Goal: Information Seeking & Learning: Learn about a topic

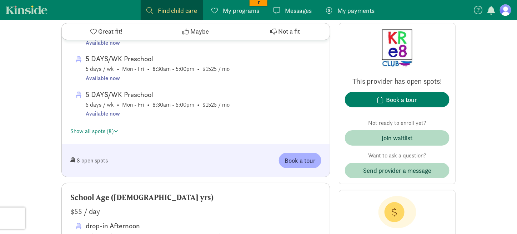
scroll to position [785, 0]
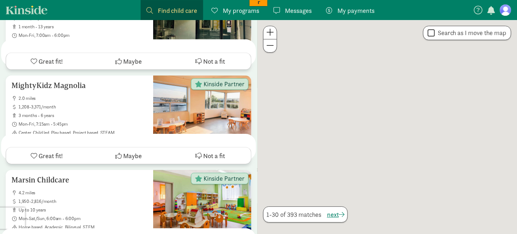
scroll to position [71, 0]
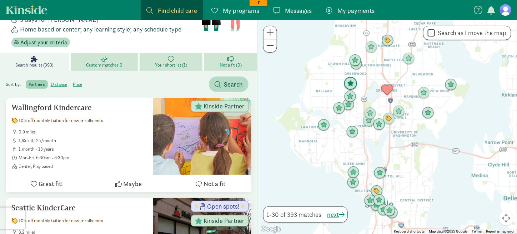
click at [351, 82] on img "Click to see details" at bounding box center [351, 84] width 14 height 14
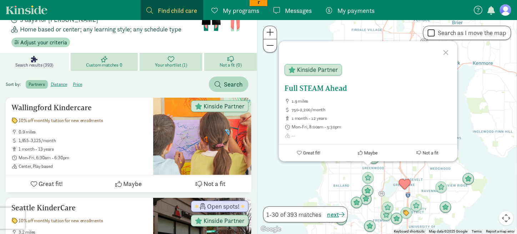
click at [315, 89] on h5 "Full STEAM Ahead" at bounding box center [368, 88] width 167 height 9
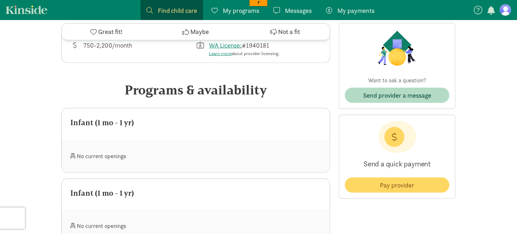
scroll to position [84, 0]
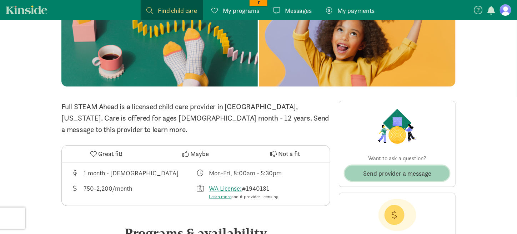
click at [386, 171] on span "Send provider a message" at bounding box center [397, 173] width 68 height 10
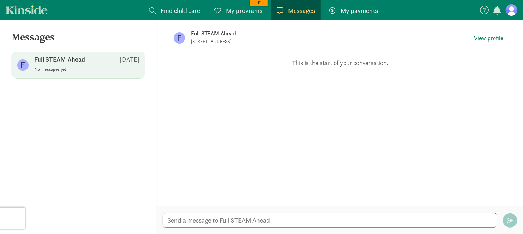
click at [218, 212] on div at bounding box center [340, 220] width 366 height 28
click at [218, 220] on textarea at bounding box center [330, 220] width 334 height 15
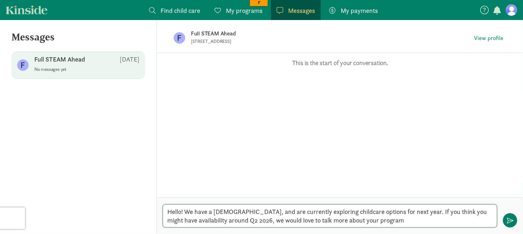
type textarea "Hello! We have a 2 month old, and are currently exploring childcare options for…"
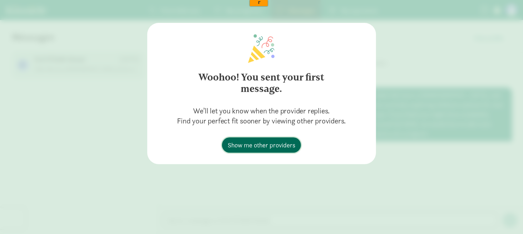
click at [262, 143] on span "Show me other providers" at bounding box center [262, 145] width 68 height 10
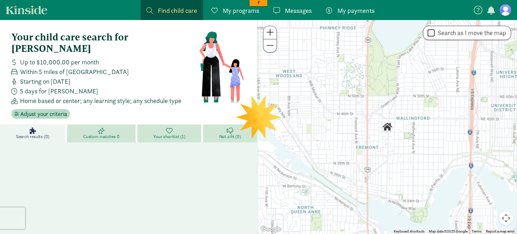
click at [291, 8] on span "Messages" at bounding box center [298, 11] width 27 height 10
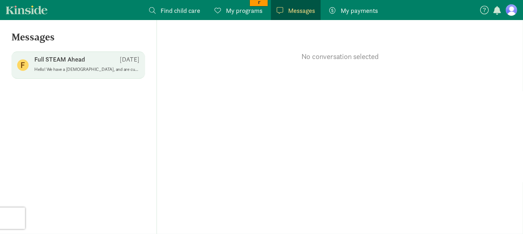
click at [75, 71] on p "Hello! We have a [DEMOGRAPHIC_DATA], and are currently exploring childcare opti…" at bounding box center [86, 69] width 105 height 6
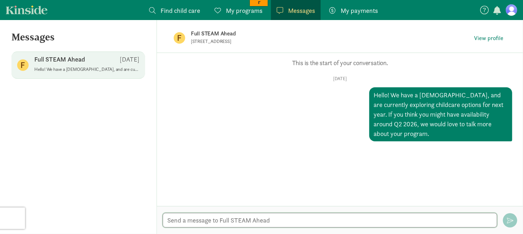
click at [272, 216] on textarea at bounding box center [330, 220] width 334 height 15
type textarea "H"
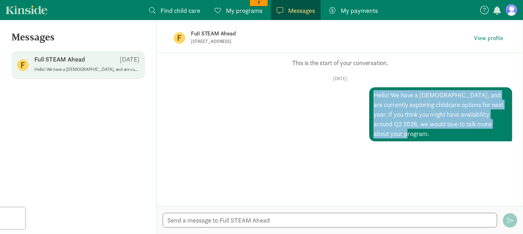
drag, startPoint x: 501, startPoint y: 125, endPoint x: 369, endPoint y: 95, distance: 135.4
click at [369, 95] on div "Hello! We have a [DEMOGRAPHIC_DATA], and are currently exploring childcare opti…" at bounding box center [440, 114] width 143 height 54
copy div "Hello! We have a [DEMOGRAPHIC_DATA], and are currently exploring childcare opti…"
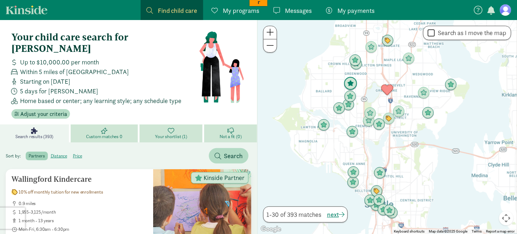
click at [351, 84] on img "Click to see details" at bounding box center [351, 84] width 14 height 14
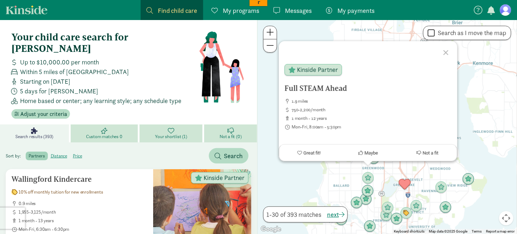
click at [444, 51] on div at bounding box center [447, 51] width 21 height 21
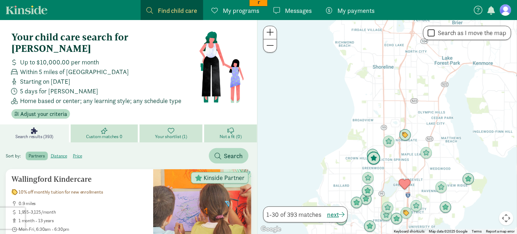
click at [376, 162] on img "Click to see details" at bounding box center [374, 158] width 14 height 14
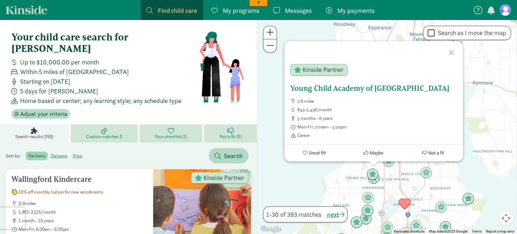
click at [338, 88] on h5 "Young Child Academy of [GEOGRAPHIC_DATA]" at bounding box center [373, 88] width 167 height 9
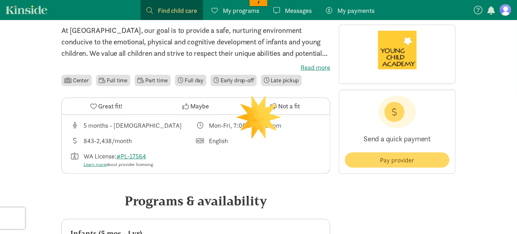
scroll to position [107, 0]
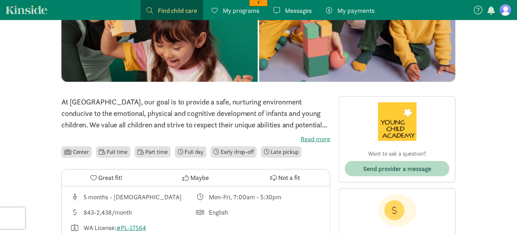
click at [309, 139] on label "Read more" at bounding box center [195, 139] width 269 height 9
click at [0, 0] on input "Read more" at bounding box center [0, 0] width 0 height 0
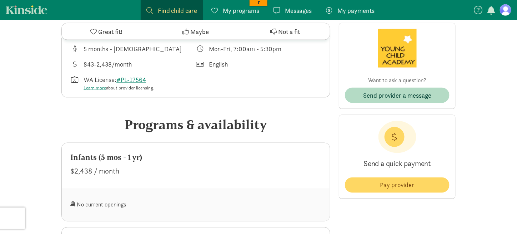
scroll to position [357, 0]
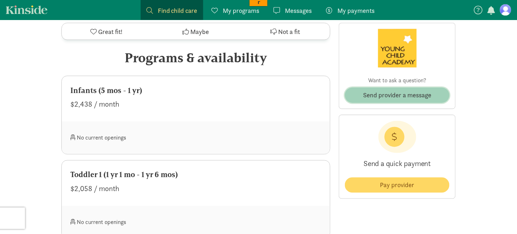
click at [393, 96] on span "Send provider a message" at bounding box center [397, 95] width 68 height 10
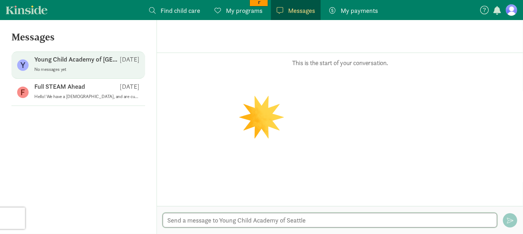
click at [205, 221] on textarea at bounding box center [330, 220] width 334 height 15
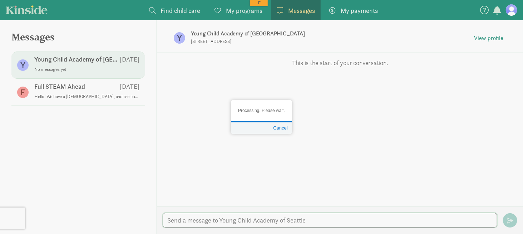
paste textarea "Hello! We have a 2 month old, and are currently exploring childcare options for…"
type textarea "Hello! We have a 2 month old, and are currently exploring childcare options for…"
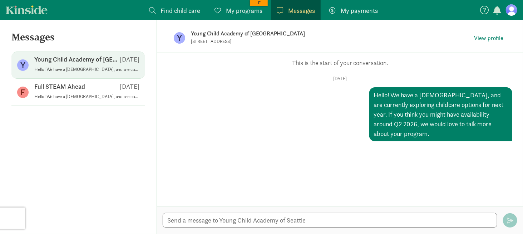
click at [180, 10] on span "Find child care" at bounding box center [180, 11] width 40 height 10
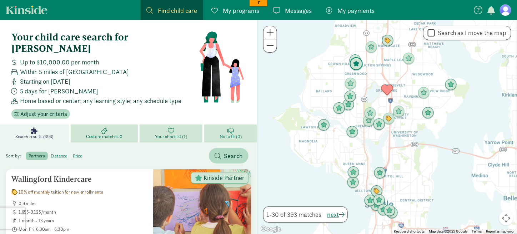
click at [356, 63] on img "Click to see details" at bounding box center [357, 64] width 14 height 14
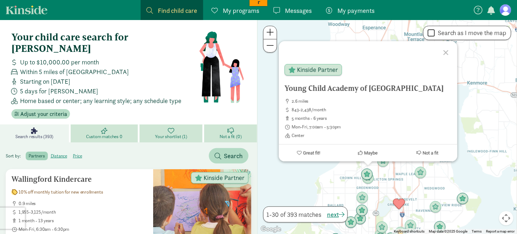
click at [447, 50] on div at bounding box center [447, 51] width 21 height 21
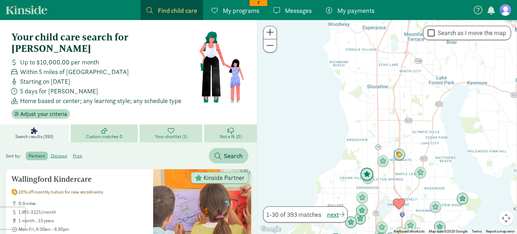
click at [366, 169] on img "Click to see details" at bounding box center [367, 175] width 14 height 14
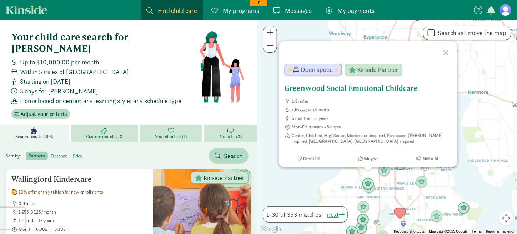
click at [321, 87] on h5 "Greenwood Social Emotional Childcare" at bounding box center [368, 88] width 167 height 9
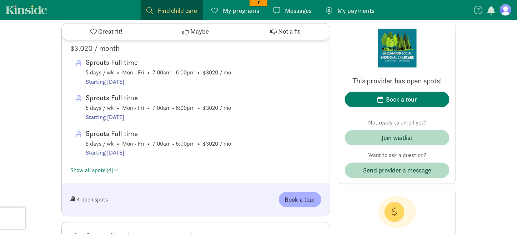
scroll to position [429, 0]
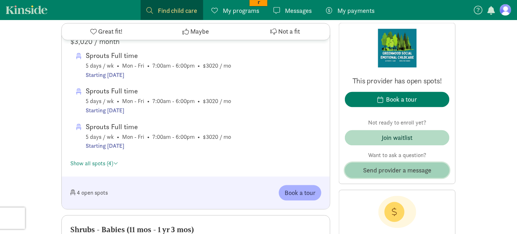
click at [388, 166] on span "Send provider a message" at bounding box center [397, 170] width 68 height 10
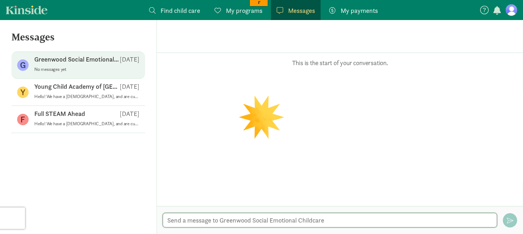
click at [185, 222] on textarea at bounding box center [330, 220] width 334 height 15
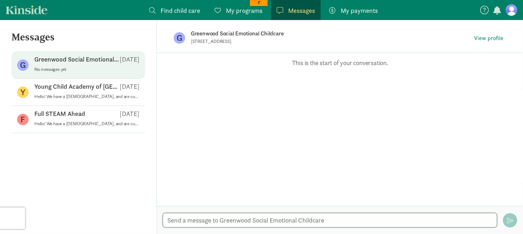
paste textarea "Hello! We have a [DEMOGRAPHIC_DATA], and are currently exploring childcare opti…"
type textarea "Hello! We have a [DEMOGRAPHIC_DATA], and are currently exploring childcare opti…"
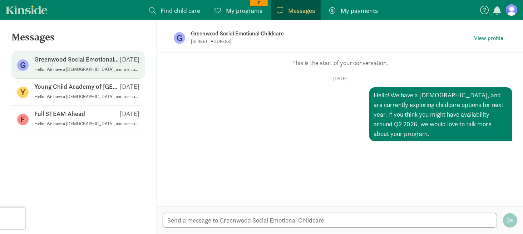
click at [177, 12] on span "Find child care" at bounding box center [180, 11] width 40 height 10
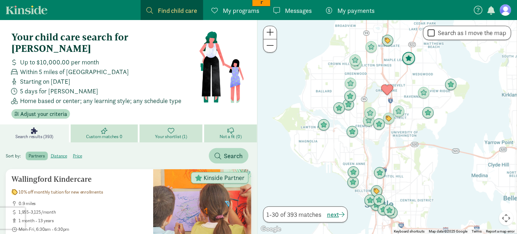
click at [408, 60] on img "Click to see details" at bounding box center [409, 59] width 14 height 14
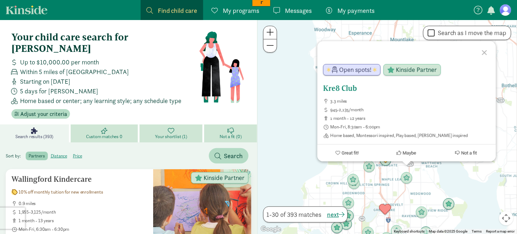
click at [348, 87] on h5 "Kre8 Club" at bounding box center [406, 88] width 167 height 9
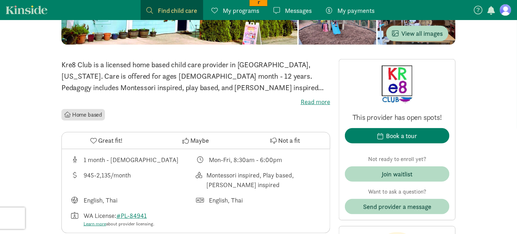
scroll to position [214, 0]
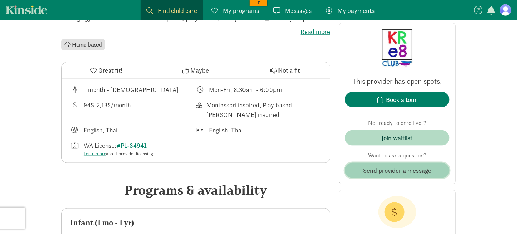
click at [392, 170] on span "Send provider a message" at bounding box center [397, 170] width 68 height 10
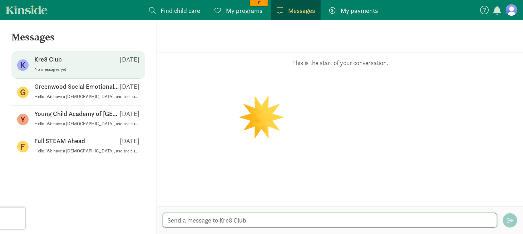
click at [219, 222] on textarea at bounding box center [330, 220] width 334 height 15
paste textarea "Hello! We have a [DEMOGRAPHIC_DATA], and are currently exploring childcare opti…"
type textarea "Hello! We have a [DEMOGRAPHIC_DATA], and are currently exploring childcare opti…"
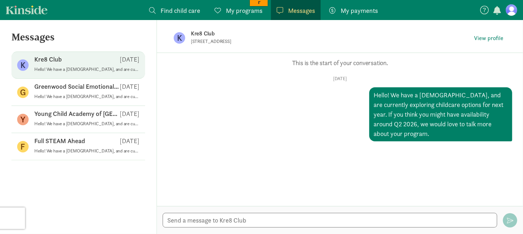
click at [169, 7] on span "Find child care" at bounding box center [180, 11] width 40 height 10
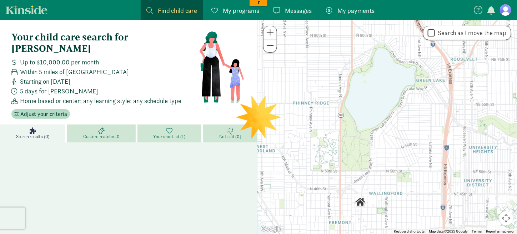
drag, startPoint x: 424, startPoint y: 90, endPoint x: 379, endPoint y: 199, distance: 117.1
click at [379, 199] on div at bounding box center [388, 127] width 260 height 214
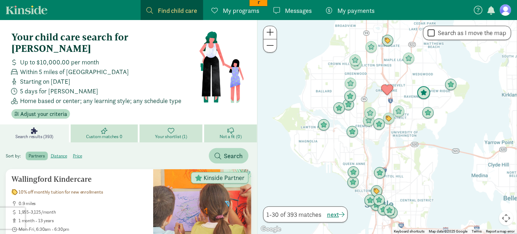
click at [423, 93] on img "Click to see details" at bounding box center [424, 93] width 14 height 14
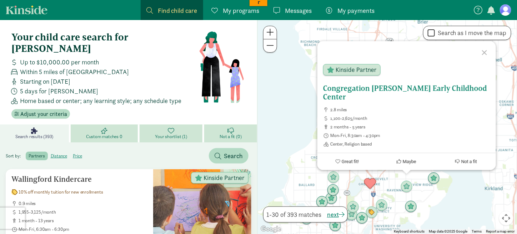
click at [382, 89] on h5 "Congregation [PERSON_NAME] Early Childhood Center" at bounding box center [406, 92] width 167 height 17
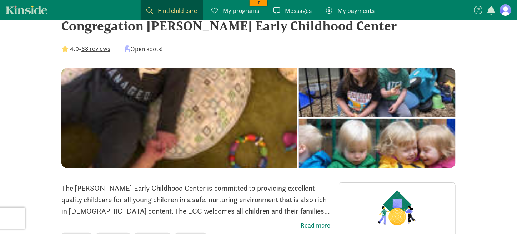
scroll to position [71, 0]
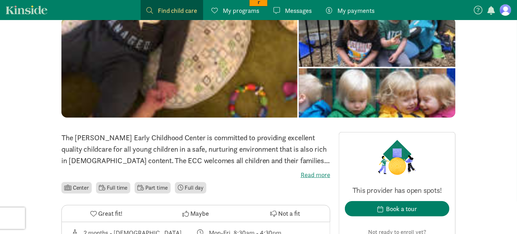
click at [308, 173] on label "Read more" at bounding box center [195, 174] width 269 height 9
click at [0, 0] on input "Read more" at bounding box center [0, 0] width 0 height 0
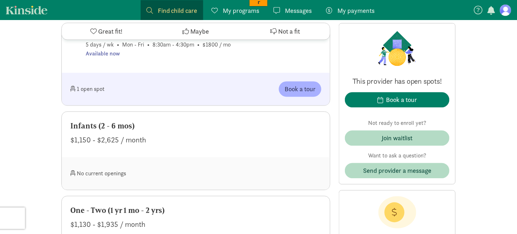
scroll to position [357, 0]
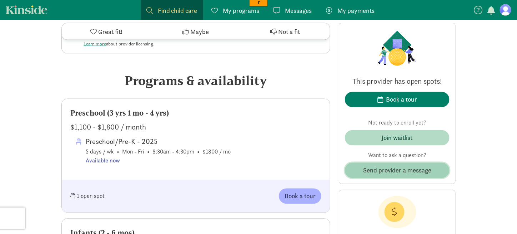
click at [392, 171] on span "Send provider a message" at bounding box center [397, 170] width 68 height 10
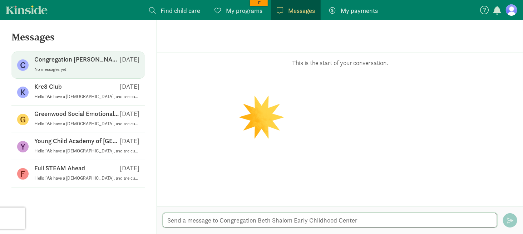
click at [225, 218] on textarea at bounding box center [330, 220] width 334 height 15
paste textarea "Hello! We have a 2 month old, and are currently exploring childcare options for…"
type textarea "Hello! We have a 2 month old, and are currently exploring childcare options for…"
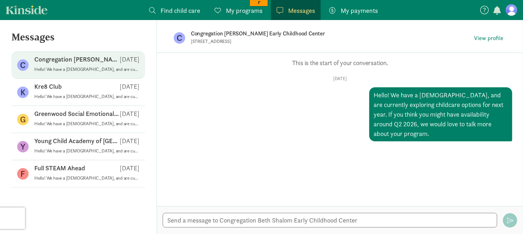
click at [172, 11] on span "Find child care" at bounding box center [180, 11] width 40 height 10
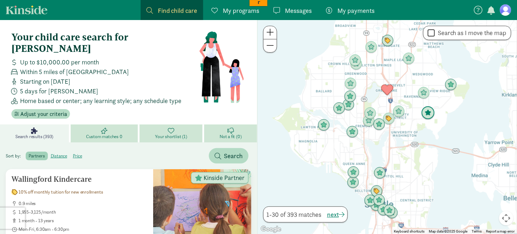
click at [427, 112] on img "Click to see details" at bounding box center [429, 113] width 14 height 14
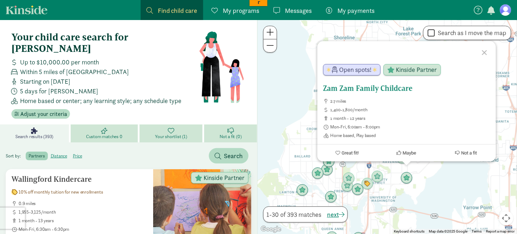
click at [368, 87] on h5 "Zam Zam Family Childcare" at bounding box center [406, 88] width 167 height 9
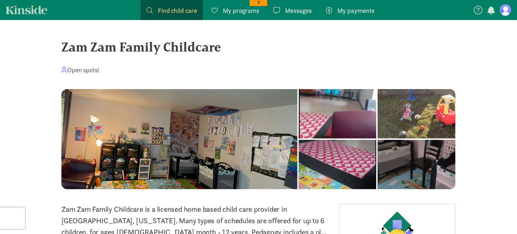
click at [299, 125] on div at bounding box center [338, 113] width 78 height 49
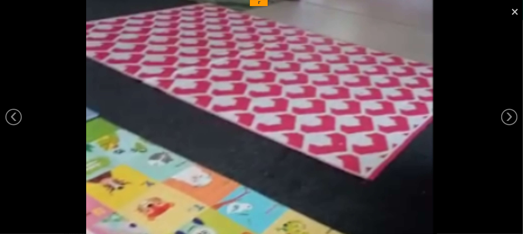
click at [517, 9] on link "×" at bounding box center [514, 10] width 16 height 21
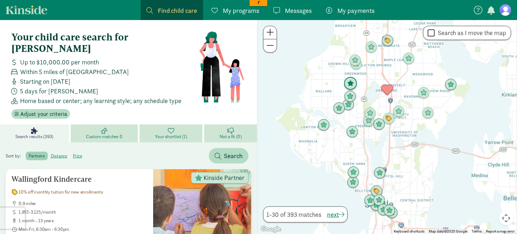
click at [350, 82] on img "Click to see details" at bounding box center [351, 84] width 14 height 14
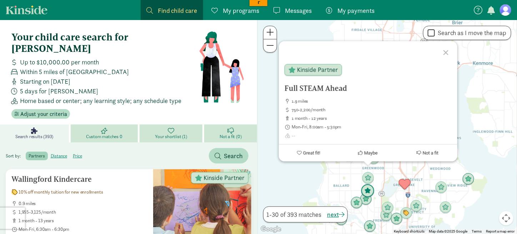
click at [370, 188] on img "Click to see details" at bounding box center [368, 191] width 14 height 14
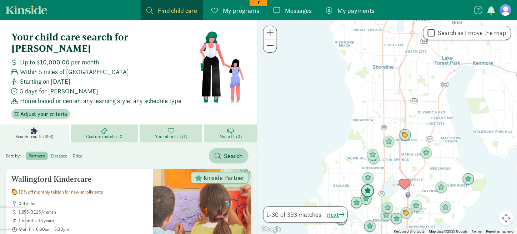
click at [368, 189] on img "Click to see details" at bounding box center [368, 191] width 14 height 14
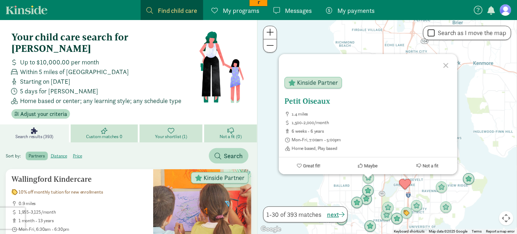
click at [315, 103] on h5 "Petit Oiseaux" at bounding box center [368, 101] width 167 height 9
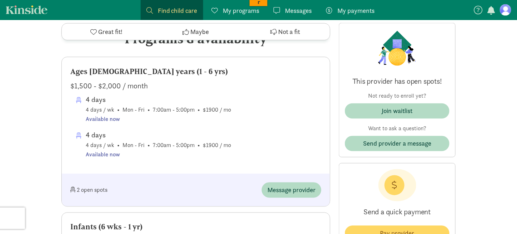
scroll to position [464, 0]
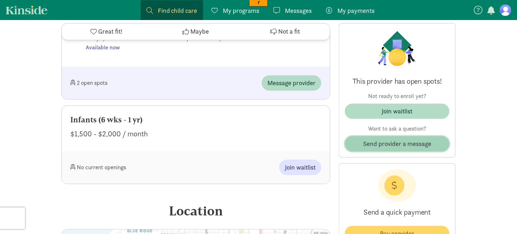
click at [399, 144] on span "Send provider a message" at bounding box center [397, 144] width 68 height 10
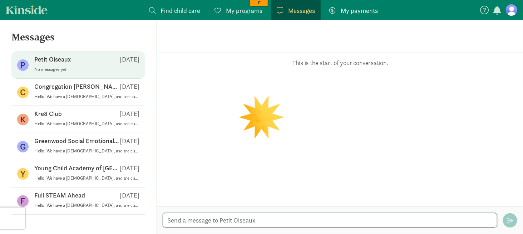
click at [217, 218] on textarea at bounding box center [330, 220] width 334 height 15
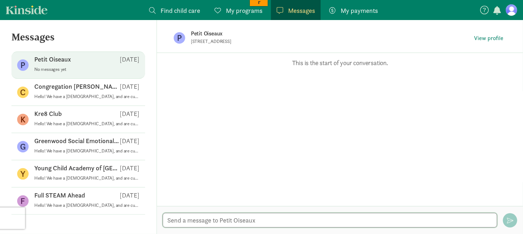
paste textarea "Hello! We have a [DEMOGRAPHIC_DATA], and are currently exploring childcare opti…"
type textarea "Hello! We have a [DEMOGRAPHIC_DATA], and are currently exploring childcare opti…"
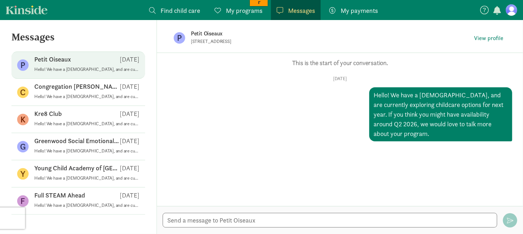
click at [170, 10] on span "Find child care" at bounding box center [180, 11] width 40 height 10
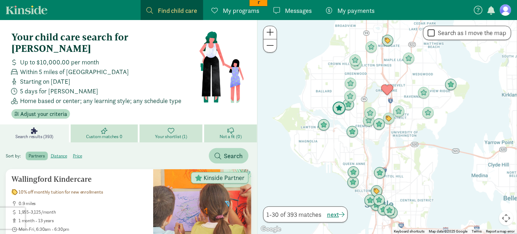
click at [341, 108] on img "Click to see details" at bounding box center [340, 108] width 14 height 14
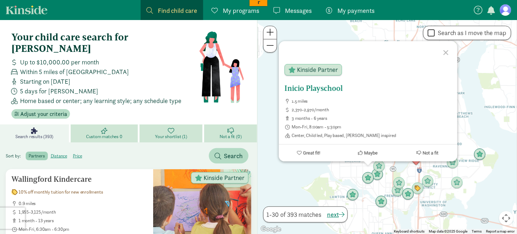
click at [320, 67] on span "Kinside Partner" at bounding box center [317, 69] width 41 height 6
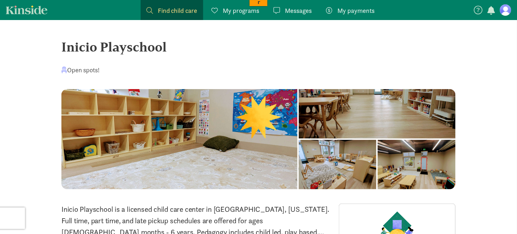
scroll to position [71, 0]
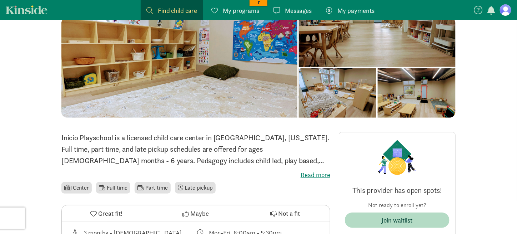
click at [309, 173] on label "Read more" at bounding box center [195, 174] width 269 height 9
click at [0, 0] on input "Read more" at bounding box center [0, 0] width 0 height 0
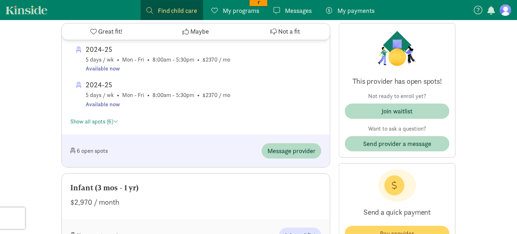
scroll to position [679, 0]
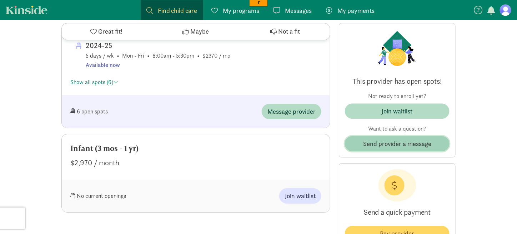
click at [396, 143] on span "Send provider a message" at bounding box center [397, 144] width 68 height 10
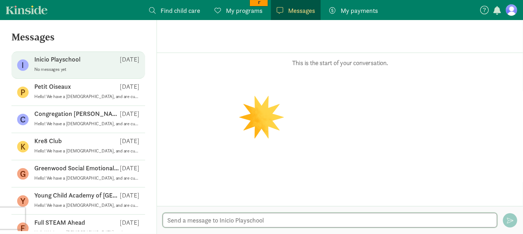
click at [225, 220] on textarea at bounding box center [330, 220] width 334 height 15
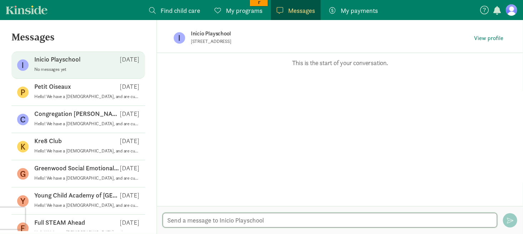
paste textarea "Hello! We have a [DEMOGRAPHIC_DATA], and are currently exploring childcare opti…"
type textarea "Hello! We have a [DEMOGRAPHIC_DATA], and are currently exploring childcare opti…"
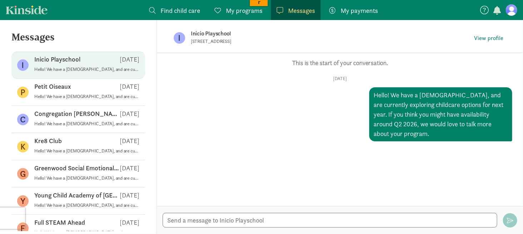
click at [174, 11] on span "Find child care" at bounding box center [180, 11] width 40 height 10
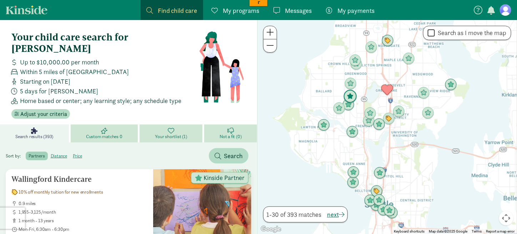
click at [352, 97] on img "Click to see details" at bounding box center [351, 97] width 14 height 14
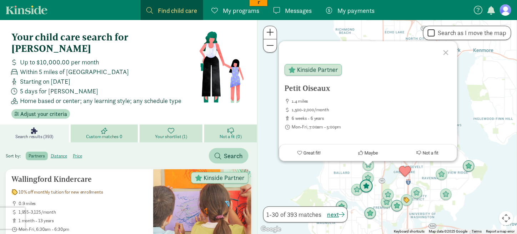
click at [369, 186] on img "Click to see details" at bounding box center [367, 186] width 14 height 14
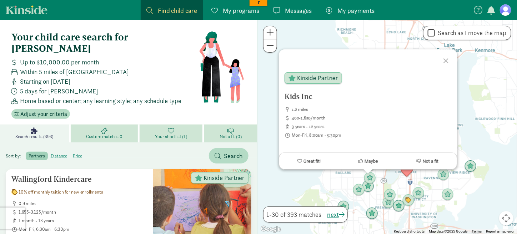
click at [442, 58] on div at bounding box center [447, 59] width 21 height 21
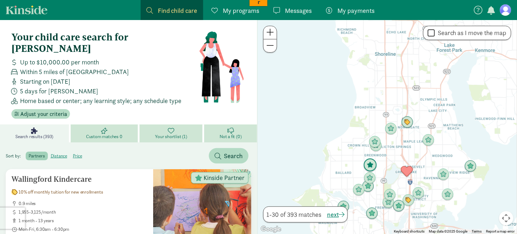
click at [371, 164] on img "Click to see details" at bounding box center [371, 165] width 14 height 14
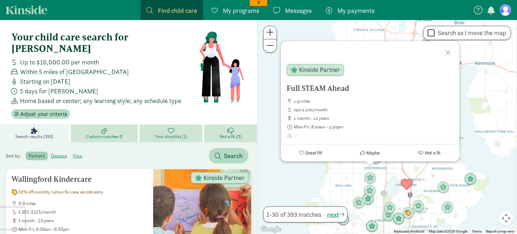
click at [449, 53] on div at bounding box center [449, 51] width 21 height 21
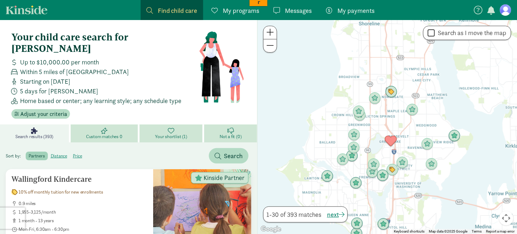
drag, startPoint x: 390, startPoint y: 176, endPoint x: 369, endPoint y: 121, distance: 59.3
click at [369, 123] on div at bounding box center [388, 127] width 260 height 214
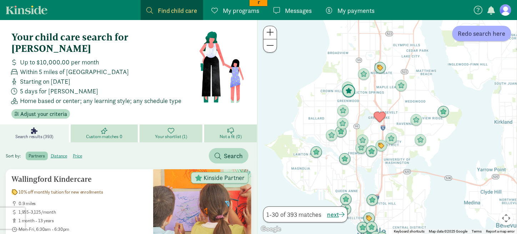
click at [349, 93] on img "Click to see details" at bounding box center [349, 91] width 14 height 14
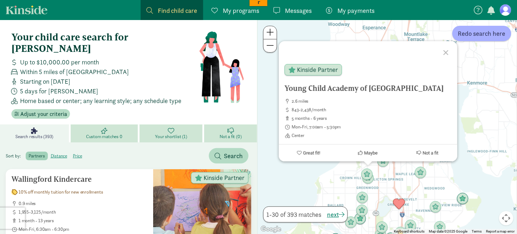
click at [444, 51] on div at bounding box center [447, 51] width 21 height 21
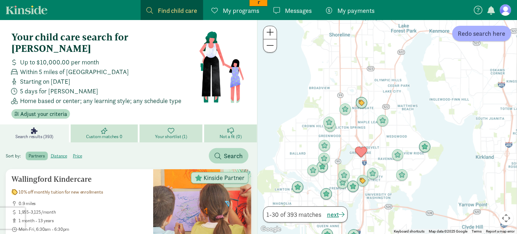
drag, startPoint x: 373, startPoint y: 150, endPoint x: 342, endPoint y: 110, distance: 50.6
click at [342, 108] on div at bounding box center [388, 127] width 260 height 214
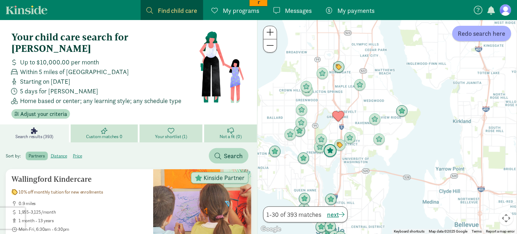
click at [328, 151] on img "Click to see details" at bounding box center [331, 151] width 14 height 14
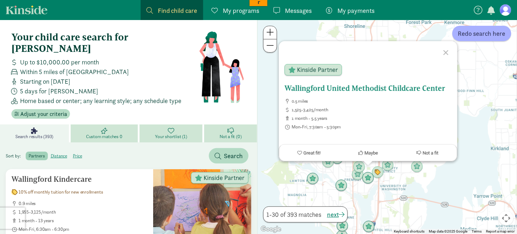
click at [353, 89] on h5 "Wallingford United Methodist Childcare Center" at bounding box center [368, 88] width 167 height 9
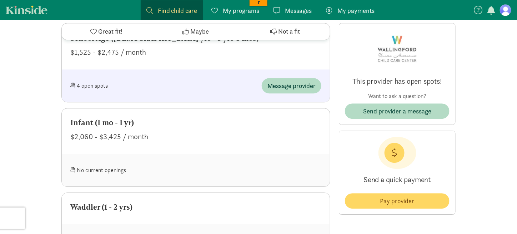
scroll to position [607, 0]
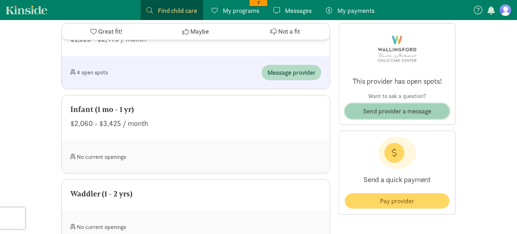
click at [396, 109] on span "Send provider a message" at bounding box center [397, 111] width 68 height 10
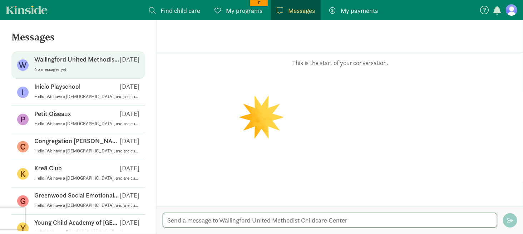
click at [219, 224] on textarea at bounding box center [330, 220] width 334 height 15
paste textarea "Hello! We have a [DEMOGRAPHIC_DATA], and are currently exploring childcare opti…"
type textarea "Hello! We have a [DEMOGRAPHIC_DATA], and are currently exploring childcare opti…"
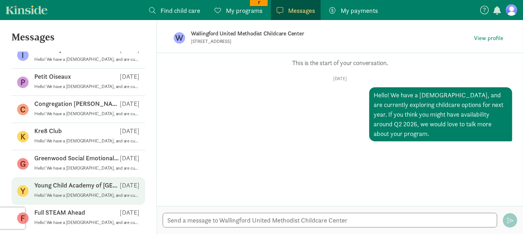
scroll to position [38, 0]
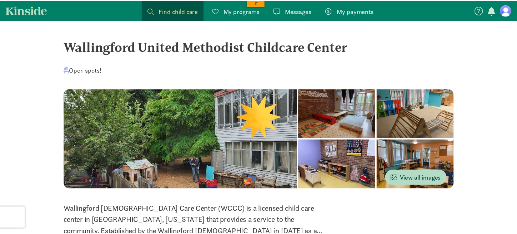
scroll to position [607, 0]
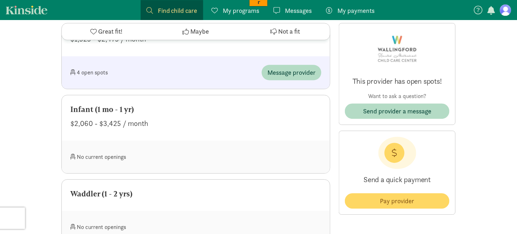
click at [175, 9] on span "Find child care" at bounding box center [178, 11] width 40 height 10
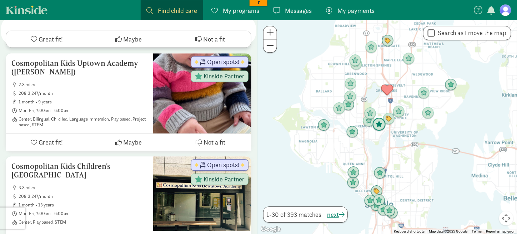
click at [378, 125] on img "Click to see details" at bounding box center [380, 125] width 14 height 14
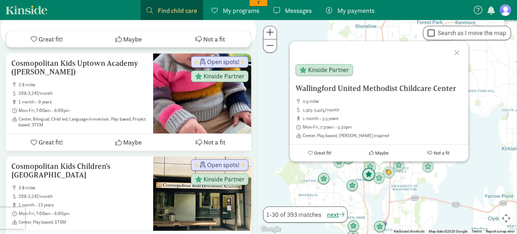
click at [368, 177] on img "Click to see details" at bounding box center [369, 175] width 14 height 14
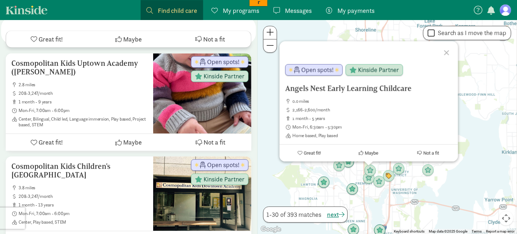
click at [328, 86] on h5 "Angels Nest Early Learning Childcare" at bounding box center [368, 88] width 167 height 9
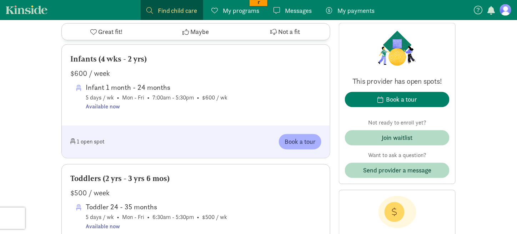
scroll to position [357, 0]
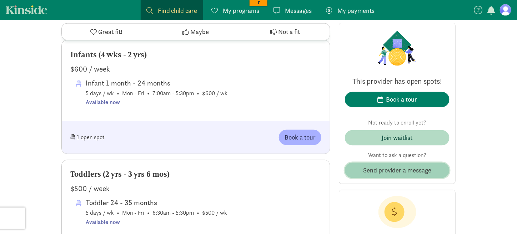
drag, startPoint x: 395, startPoint y: 169, endPoint x: 385, endPoint y: 168, distance: 10.1
click at [394, 169] on span "Send provider a message" at bounding box center [397, 170] width 68 height 10
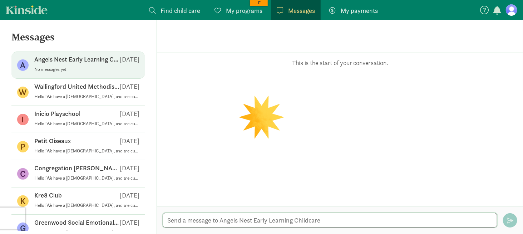
click at [231, 218] on textarea at bounding box center [330, 220] width 334 height 15
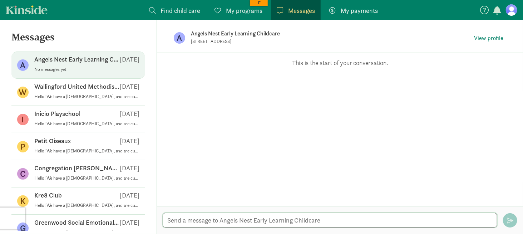
paste textarea "Hello! We have a [DEMOGRAPHIC_DATA], and are currently exploring childcare opti…"
type textarea "Hello! We have a [DEMOGRAPHIC_DATA], and are currently exploring childcare opti…"
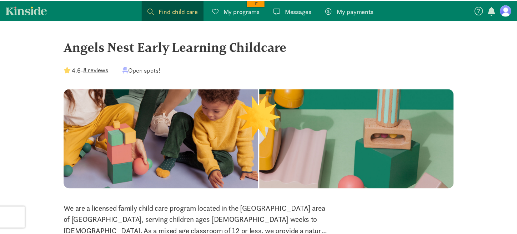
scroll to position [357, 0]
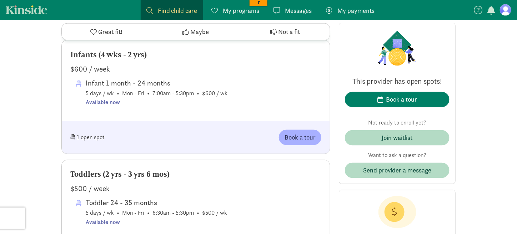
click at [182, 10] on span "Find child care" at bounding box center [178, 11] width 40 height 10
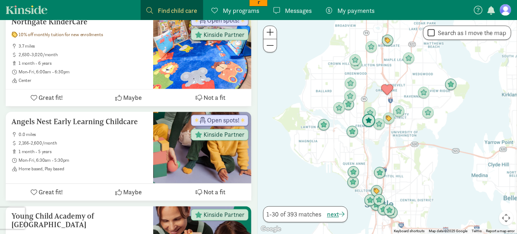
click at [369, 120] on img "Click to see details" at bounding box center [369, 121] width 14 height 14
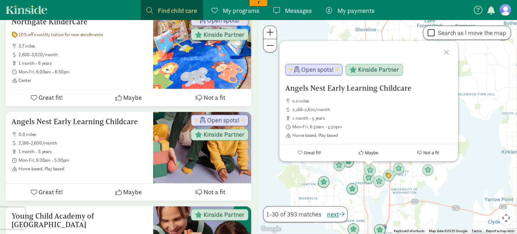
click at [371, 166] on img "Click to see details" at bounding box center [370, 170] width 12 height 12
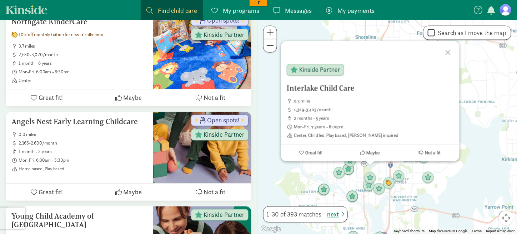
click at [323, 66] on span "Kinside Partner" at bounding box center [319, 69] width 41 height 6
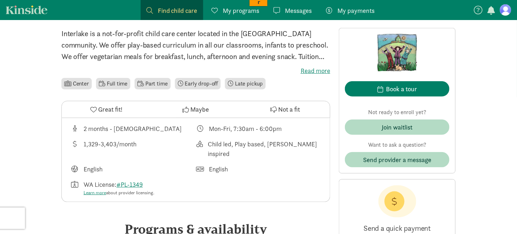
scroll to position [179, 0]
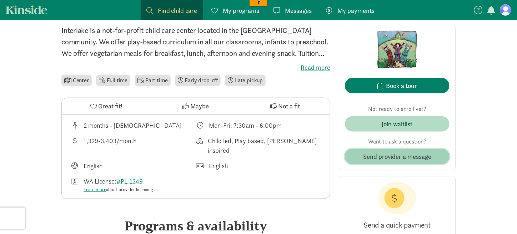
click at [393, 156] on span "Send provider a message" at bounding box center [397, 156] width 68 height 10
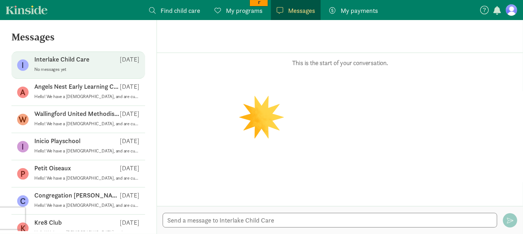
click at [237, 211] on div at bounding box center [340, 220] width 366 height 28
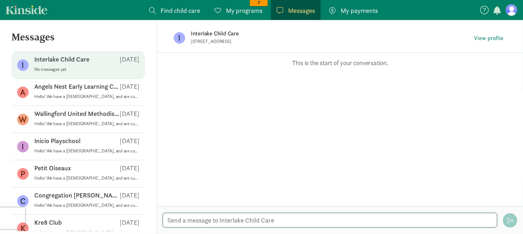
click at [236, 217] on textarea at bounding box center [330, 220] width 334 height 15
paste textarea "Hello! We have a [DEMOGRAPHIC_DATA], and are currently exploring childcare opti…"
type textarea "Hello! We have a [DEMOGRAPHIC_DATA], and are currently exploring childcare opti…"
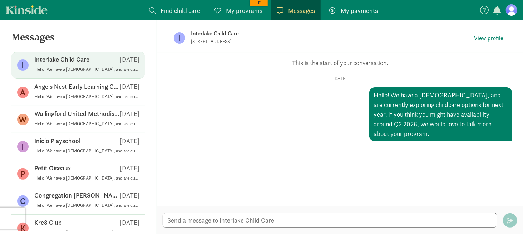
click at [181, 11] on span "Find child care" at bounding box center [180, 11] width 40 height 10
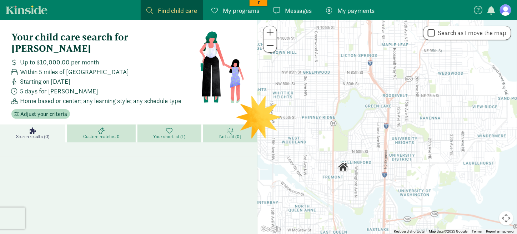
drag, startPoint x: 421, startPoint y: 94, endPoint x: 367, endPoint y: 151, distance: 78.6
click at [366, 154] on div at bounding box center [388, 127] width 260 height 214
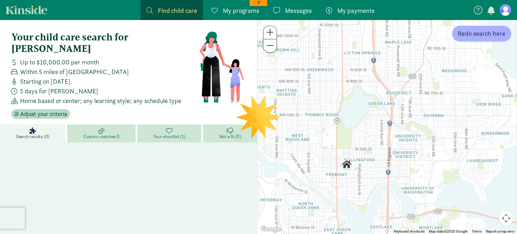
drag, startPoint x: 383, startPoint y: 135, endPoint x: 393, endPoint y: 127, distance: 12.7
click at [393, 127] on div at bounding box center [388, 127] width 260 height 214
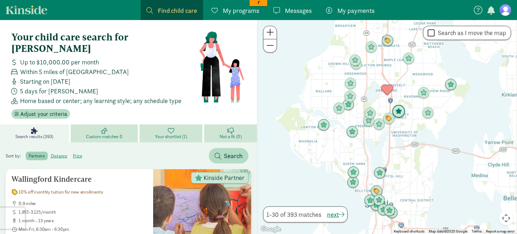
click at [398, 109] on img "Click to see details" at bounding box center [399, 112] width 14 height 14
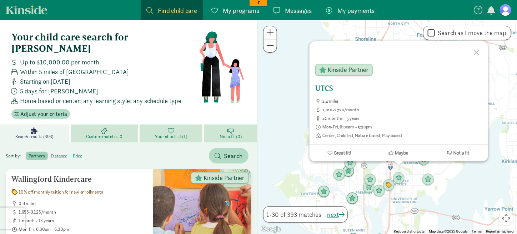
click at [326, 87] on h5 "UTCS" at bounding box center [398, 88] width 167 height 9
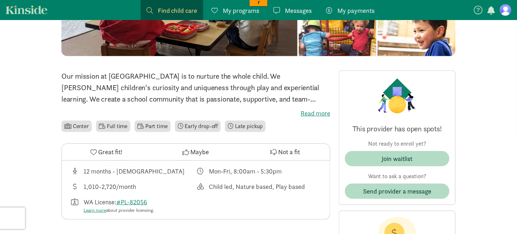
scroll to position [143, 0]
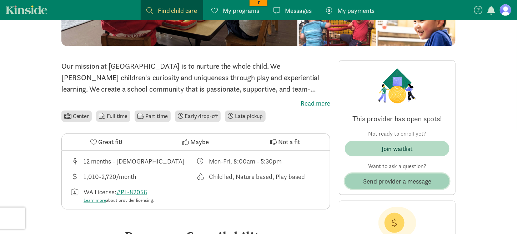
click at [382, 183] on span "Send provider a message" at bounding box center [397, 181] width 68 height 10
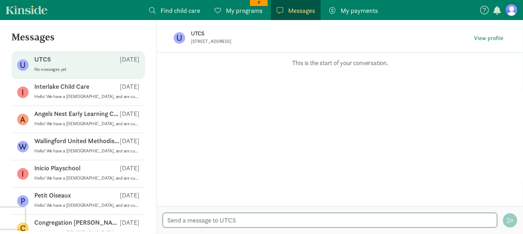
click at [196, 214] on textarea at bounding box center [330, 220] width 334 height 15
paste textarea "Hello! We have a [DEMOGRAPHIC_DATA], and are currently exploring childcare opti…"
type textarea "Hello! We have a [DEMOGRAPHIC_DATA], and are currently exploring childcare opti…"
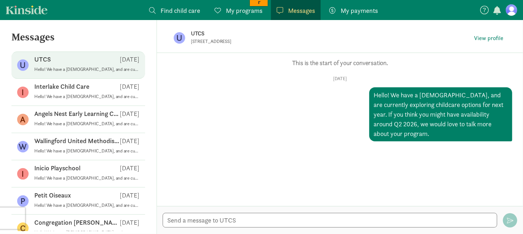
click at [163, 8] on span "Find child care" at bounding box center [180, 11] width 40 height 10
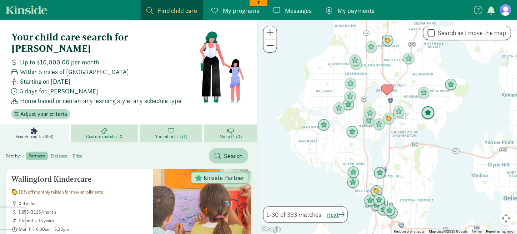
click at [428, 114] on img "Click to see details" at bounding box center [429, 113] width 14 height 14
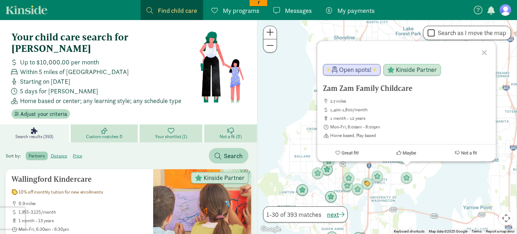
click at [485, 53] on div at bounding box center [486, 51] width 21 height 21
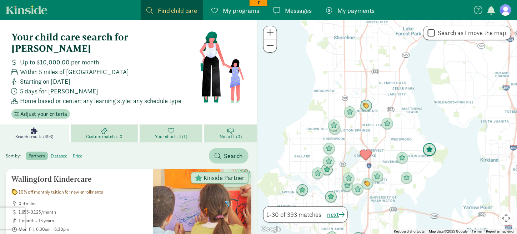
click at [430, 153] on img "Click to see details" at bounding box center [430, 150] width 14 height 14
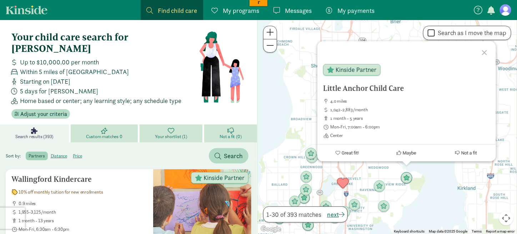
click at [484, 51] on div at bounding box center [486, 51] width 21 height 21
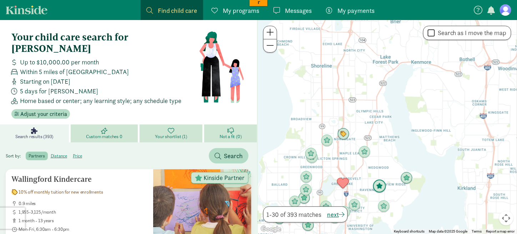
click at [381, 188] on img "Click to see details" at bounding box center [380, 186] width 14 height 14
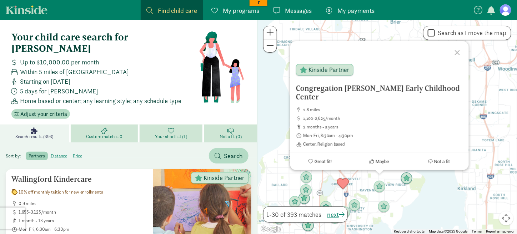
drag, startPoint x: 458, startPoint y: 53, endPoint x: 428, endPoint y: 74, distance: 36.9
click at [457, 53] on div at bounding box center [458, 51] width 21 height 21
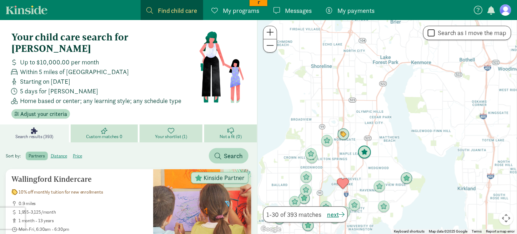
click at [363, 154] on img "Click to see details" at bounding box center [365, 152] width 14 height 14
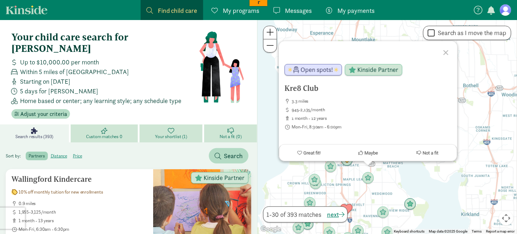
click at [449, 52] on div at bounding box center [447, 51] width 21 height 21
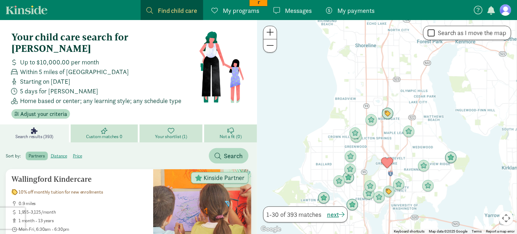
drag, startPoint x: 389, startPoint y: 128, endPoint x: 399, endPoint y: 110, distance: 21.0
click at [406, 113] on div at bounding box center [388, 127] width 260 height 214
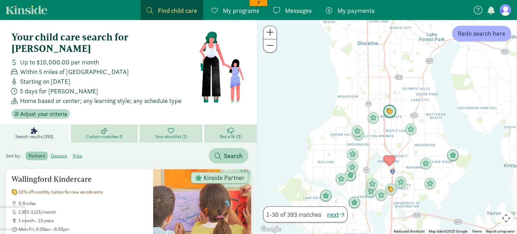
click at [389, 109] on img "Click to see details" at bounding box center [390, 112] width 14 height 14
click at [389, 113] on img "Click to see details" at bounding box center [390, 112] width 14 height 14
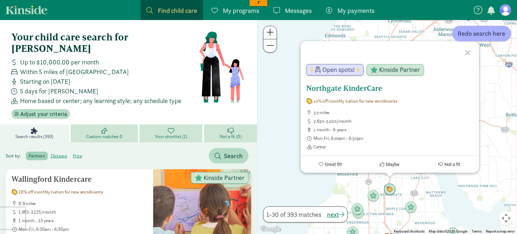
click at [353, 86] on h5 "Northgate KinderCare" at bounding box center [390, 88] width 167 height 9
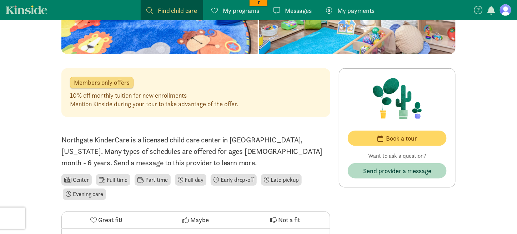
scroll to position [143, 0]
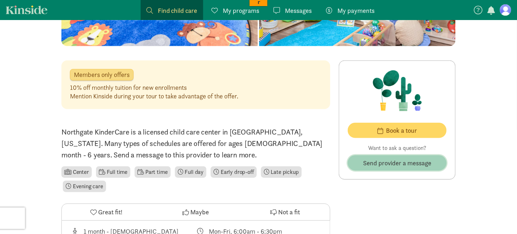
click at [390, 162] on span "Send provider a message" at bounding box center [397, 163] width 68 height 10
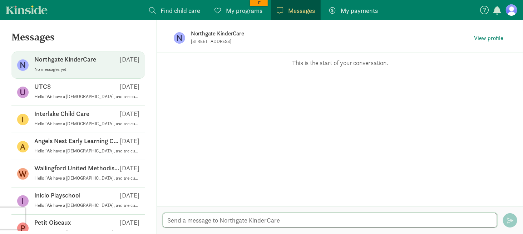
click at [210, 220] on textarea at bounding box center [330, 220] width 334 height 15
paste textarea "Hello! We have a [DEMOGRAPHIC_DATA], and are currently exploring childcare opti…"
type textarea "Hello! We have a [DEMOGRAPHIC_DATA], and are currently exploring childcare opti…"
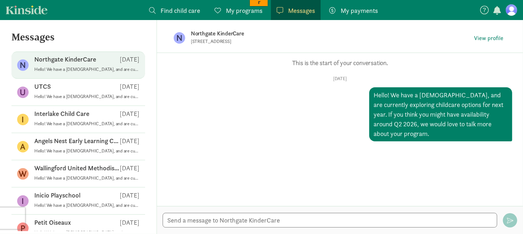
click at [182, 9] on span "Find child care" at bounding box center [180, 11] width 40 height 10
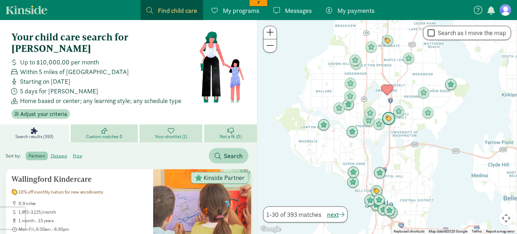
click at [386, 118] on img "Click to see details" at bounding box center [389, 119] width 14 height 14
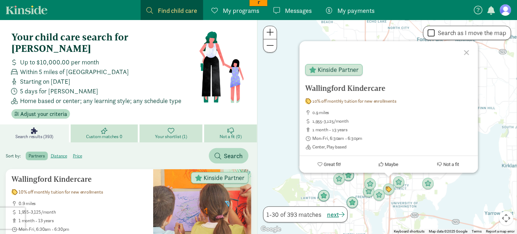
click at [339, 89] on h5 "Wallingford Kindercare" at bounding box center [388, 88] width 167 height 9
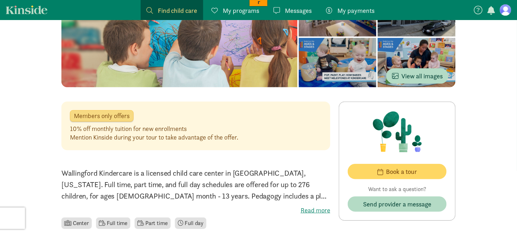
scroll to position [107, 0]
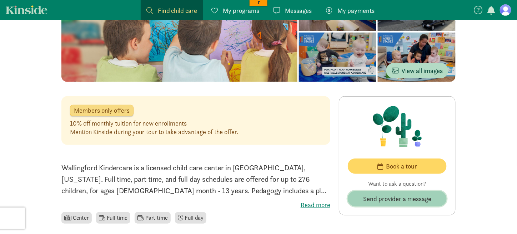
click at [383, 200] on span "Send provider a message" at bounding box center [397, 199] width 68 height 10
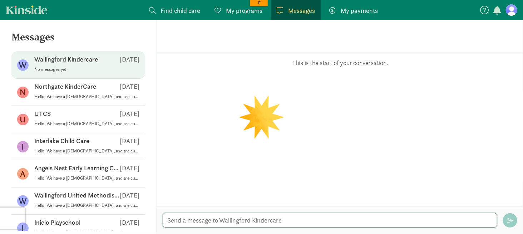
click at [212, 219] on textarea at bounding box center [330, 220] width 334 height 15
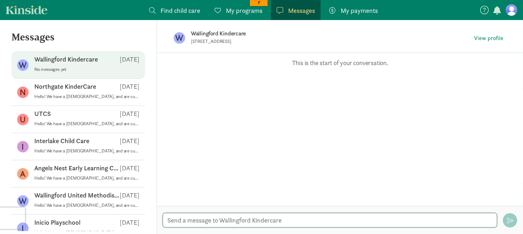
paste textarea "Hello! We have a [DEMOGRAPHIC_DATA], and are currently exploring childcare opti…"
type textarea "Hello! We have a [DEMOGRAPHIC_DATA], and are currently exploring childcare opti…"
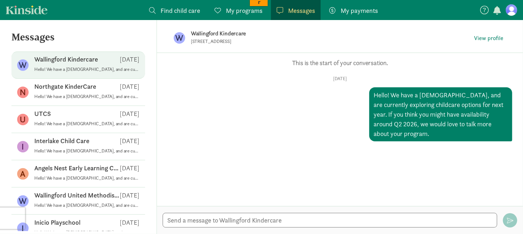
click at [168, 6] on span "Find child care" at bounding box center [180, 11] width 40 height 10
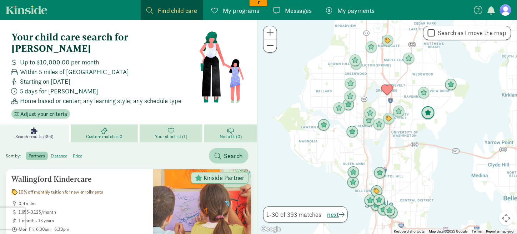
click at [428, 114] on img "Click to see details" at bounding box center [429, 113] width 14 height 14
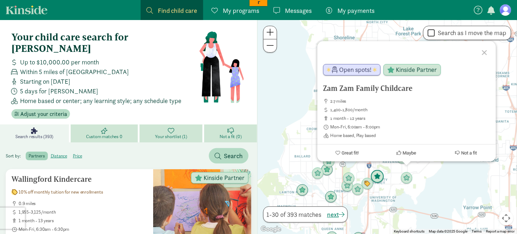
click at [380, 177] on img "Click to see details" at bounding box center [378, 177] width 14 height 14
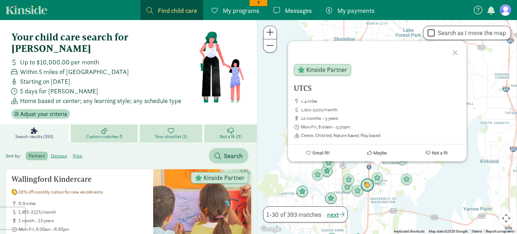
click at [369, 183] on img "Click to see details" at bounding box center [368, 185] width 14 height 14
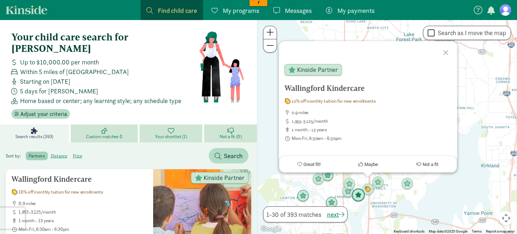
click at [359, 192] on img "Click to see details" at bounding box center [359, 195] width 14 height 14
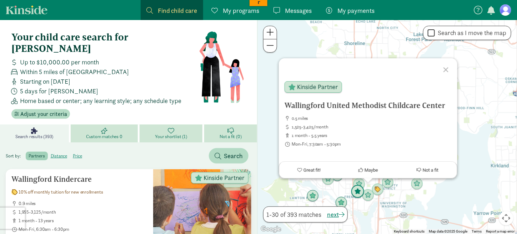
click at [357, 189] on img "Click to see details" at bounding box center [358, 192] width 14 height 14
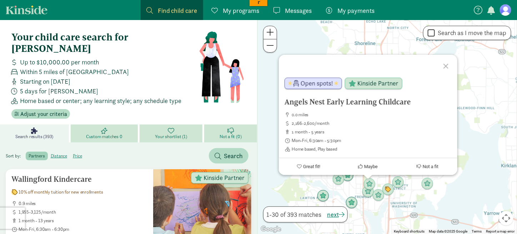
click at [360, 180] on div "To navigate, press the arrow keys. Angels Nest Early Learning Childcare 0.0 mil…" at bounding box center [388, 127] width 260 height 214
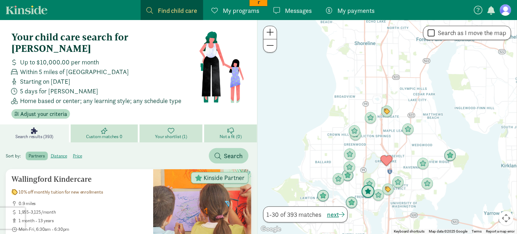
click at [366, 185] on img "Click to see details" at bounding box center [369, 192] width 14 height 14
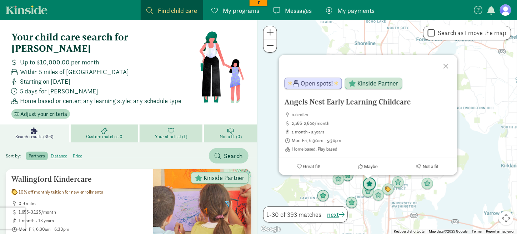
click at [368, 181] on img "Click to see details" at bounding box center [370, 184] width 14 height 14
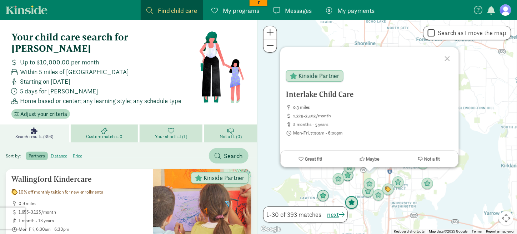
click at [352, 199] on img "Click to see details" at bounding box center [352, 203] width 14 height 14
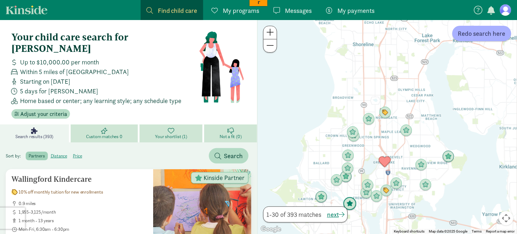
click at [351, 203] on img "Click to see details" at bounding box center [350, 204] width 14 height 14
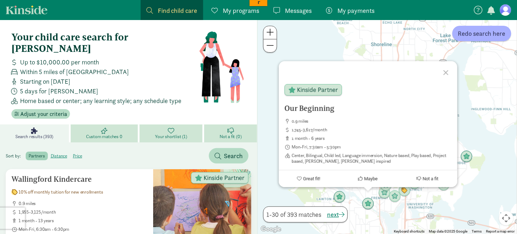
drag, startPoint x: 445, startPoint y: 70, endPoint x: 436, endPoint y: 78, distance: 11.4
click at [444, 71] on div at bounding box center [447, 71] width 21 height 21
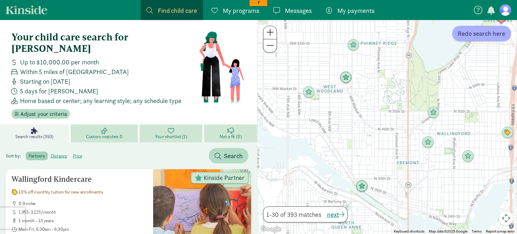
drag, startPoint x: 368, startPoint y: 194, endPoint x: 383, endPoint y: 169, distance: 29.7
click at [386, 166] on div at bounding box center [388, 127] width 260 height 214
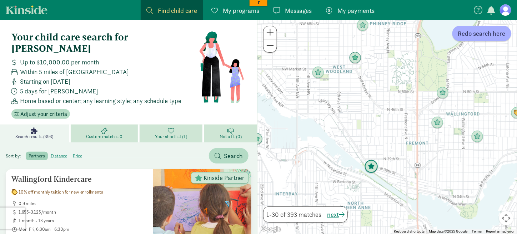
click at [373, 168] on img "Click to see details" at bounding box center [372, 167] width 14 height 14
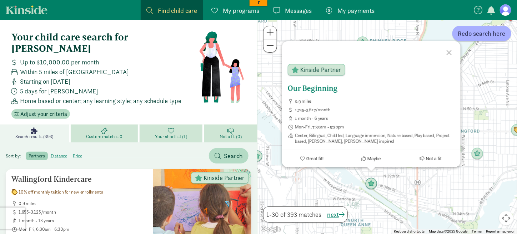
click at [321, 88] on h5 "Our Beginning" at bounding box center [371, 88] width 167 height 9
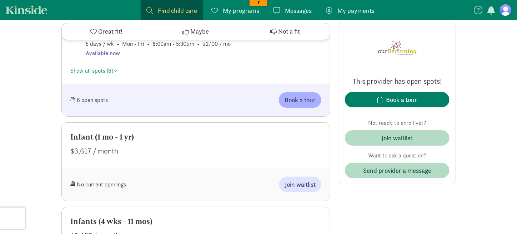
scroll to position [857, 0]
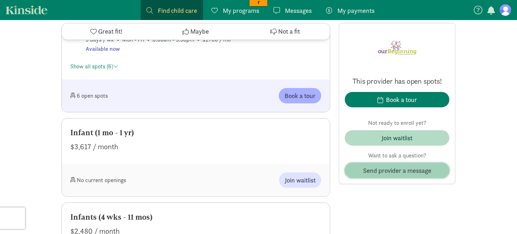
click at [392, 169] on span "Send provider a message" at bounding box center [397, 170] width 68 height 10
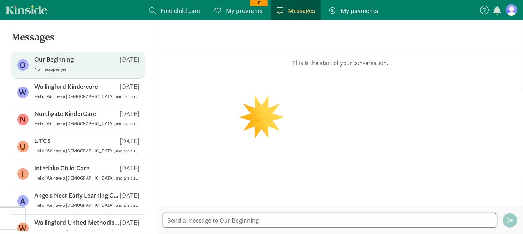
click at [234, 220] on textarea at bounding box center [330, 220] width 334 height 15
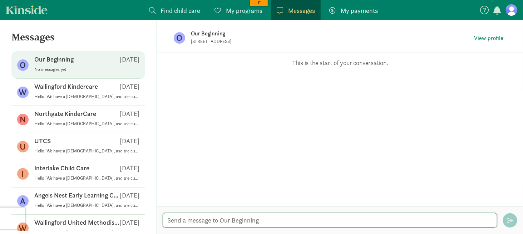
paste textarea "Hello! We have a [DEMOGRAPHIC_DATA], and are currently exploring childcare opti…"
type textarea "Hello! We have a [DEMOGRAPHIC_DATA], and are currently exploring childcare opti…"
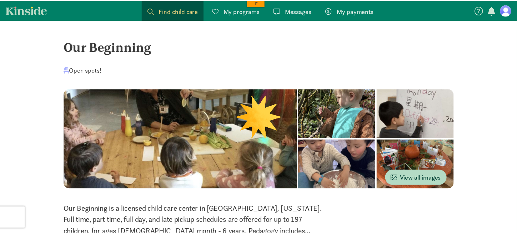
scroll to position [857, 0]
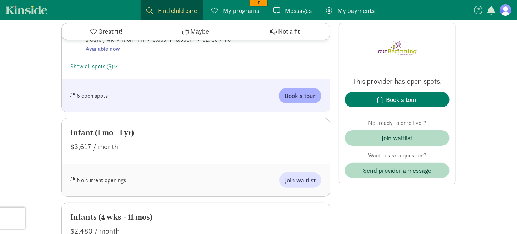
click at [166, 9] on span "Find child care" at bounding box center [178, 11] width 40 height 10
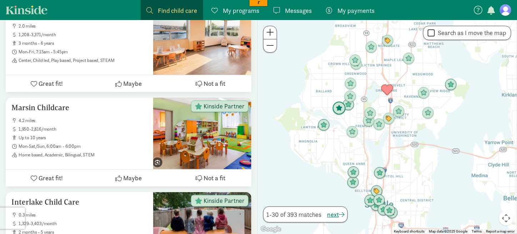
click at [341, 110] on img "Click to see details" at bounding box center [340, 108] width 14 height 14
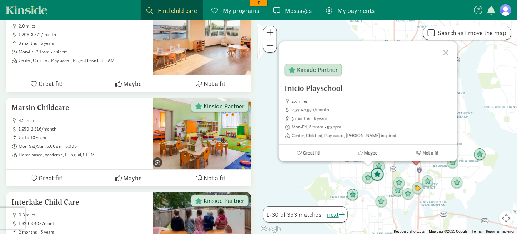
click at [379, 174] on img "Click to see details" at bounding box center [378, 175] width 14 height 14
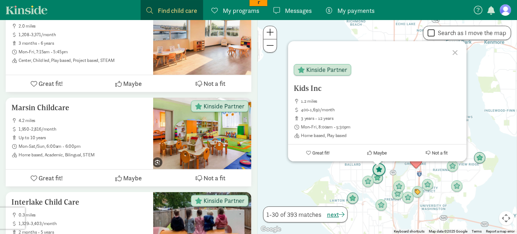
click at [382, 168] on img "Click to see details" at bounding box center [380, 170] width 14 height 14
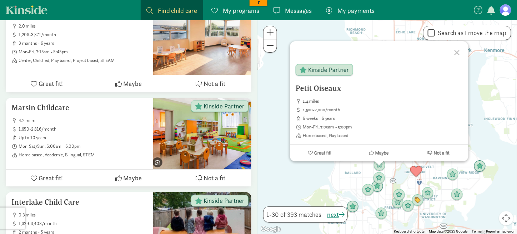
click at [462, 52] on div at bounding box center [458, 51] width 21 height 21
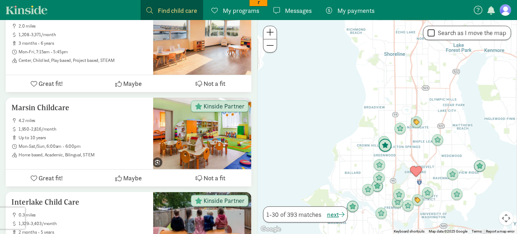
click at [388, 149] on img "Click to see details" at bounding box center [386, 146] width 14 height 14
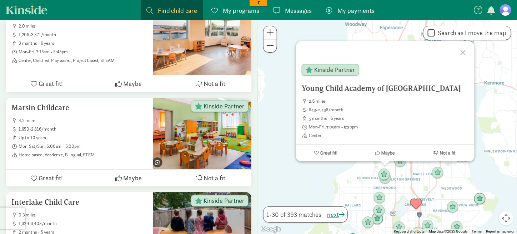
click at [463, 52] on div at bounding box center [464, 51] width 21 height 21
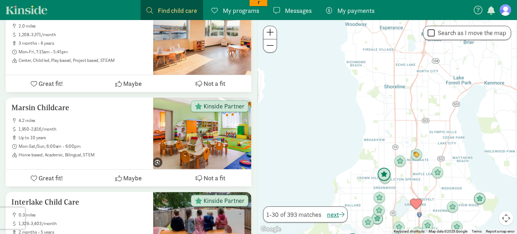
click at [385, 169] on img "Click to see details" at bounding box center [385, 175] width 14 height 14
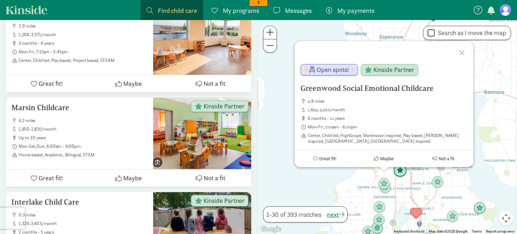
click at [402, 169] on img "Click to see details" at bounding box center [401, 171] width 14 height 14
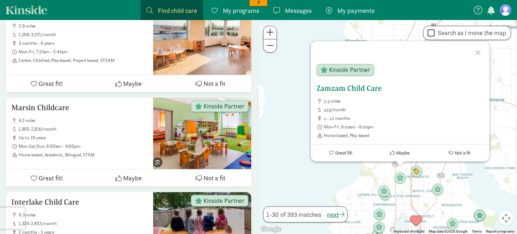
click at [355, 88] on h5 "Zamzam Child Care" at bounding box center [400, 88] width 167 height 9
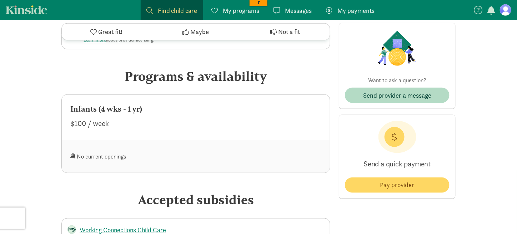
scroll to position [276, 0]
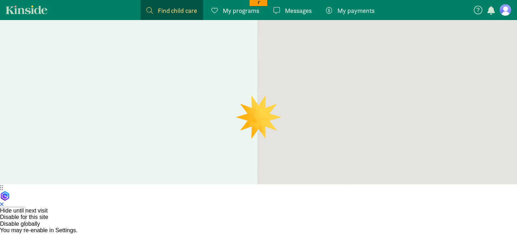
scroll to position [93, 0]
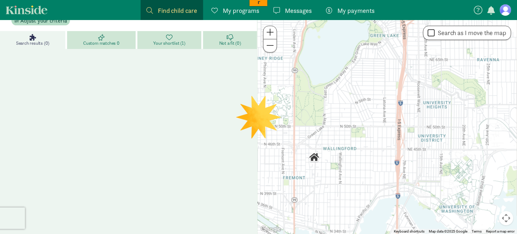
drag, startPoint x: 430, startPoint y: 108, endPoint x: 357, endPoint y: 138, distance: 79.8
click at [357, 139] on div at bounding box center [388, 127] width 260 height 214
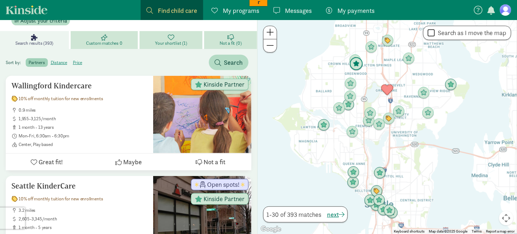
click at [356, 67] on img "Click to see details" at bounding box center [357, 64] width 14 height 14
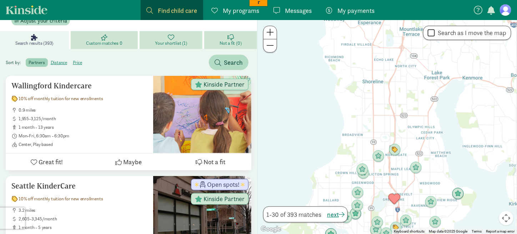
drag, startPoint x: 398, startPoint y: 180, endPoint x: 378, endPoint y: 135, distance: 49.6
click at [378, 135] on div at bounding box center [388, 127] width 260 height 214
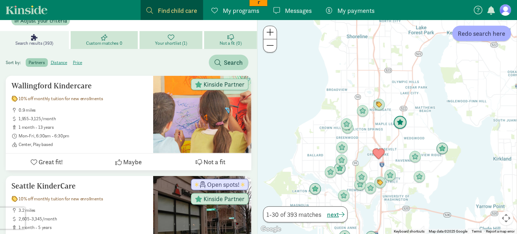
click at [399, 120] on img "Click to see details" at bounding box center [401, 123] width 14 height 14
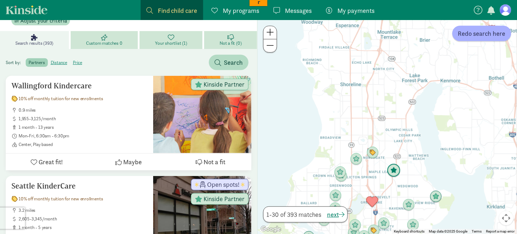
drag, startPoint x: 387, startPoint y: 172, endPoint x: 379, endPoint y: 139, distance: 33.8
click at [387, 164] on img "Click to see details" at bounding box center [394, 171] width 14 height 14
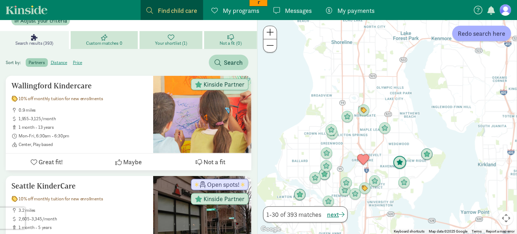
click at [397, 163] on img "Click to see details" at bounding box center [400, 163] width 14 height 14
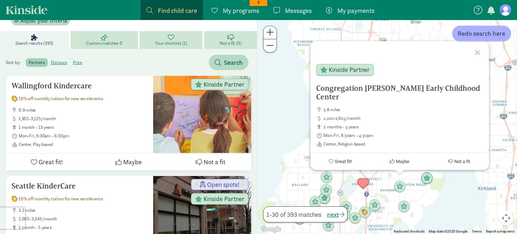
click at [479, 50] on div at bounding box center [479, 51] width 21 height 21
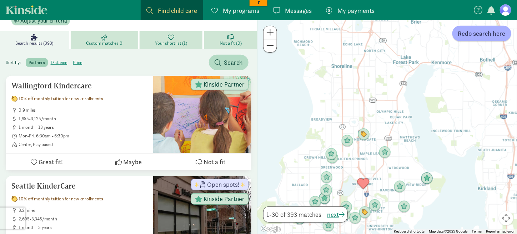
click at [0, 0] on link "Messages Messages" at bounding box center [0, 0] width 0 height 0
